Goal: Task Accomplishment & Management: Manage account settings

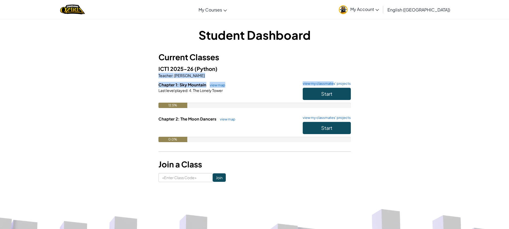
drag, startPoint x: 357, startPoint y: 71, endPoint x: 323, endPoint y: 80, distance: 35.9
click at [326, 79] on div "Student Dashboard Current Classes ICT1 2025-26 (Python) Teacher : John Bailey C…" at bounding box center [254, 105] width 312 height 156
click at [379, 119] on div "Student Dashboard Current Classes ICT1 2025-26 (Python) Teacher : John Bailey C…" at bounding box center [254, 105] width 312 height 156
click at [379, 11] on span "My Account" at bounding box center [364, 9] width 29 height 6
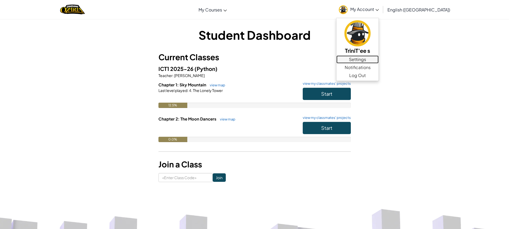
click at [378, 57] on link "Settings" at bounding box center [357, 60] width 42 height 8
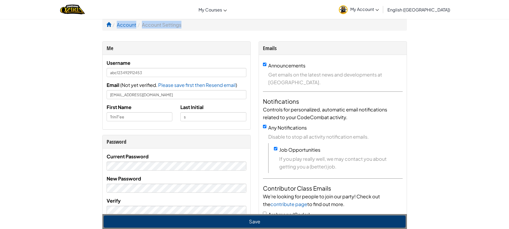
drag, startPoint x: 92, startPoint y: 23, endPoint x: 0, endPoint y: 7, distance: 93.2
drag, startPoint x: 490, startPoint y: 3, endPoint x: 45, endPoint y: 151, distance: 468.7
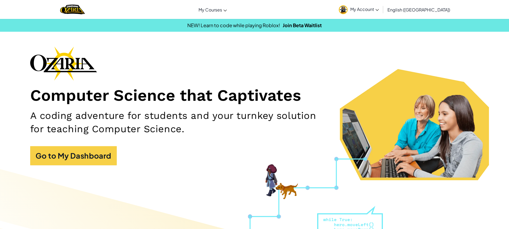
click at [347, 11] on img at bounding box center [343, 9] width 9 height 9
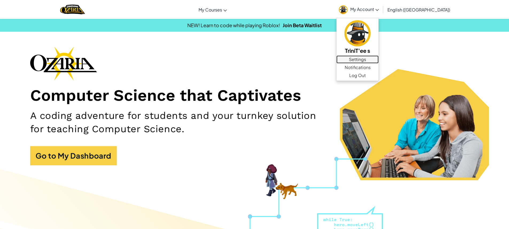
click at [378, 60] on link "Settings" at bounding box center [357, 60] width 42 height 8
